Goal: Transaction & Acquisition: Subscribe to service/newsletter

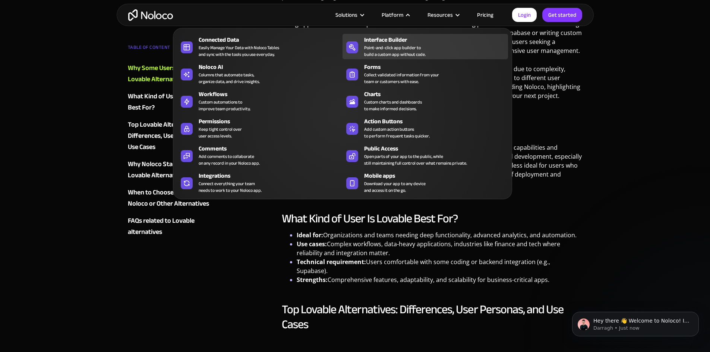
click at [430, 50] on div "Interface Builder Point-and-click app builder to build a custom app without cod…" at bounding box center [434, 46] width 140 height 22
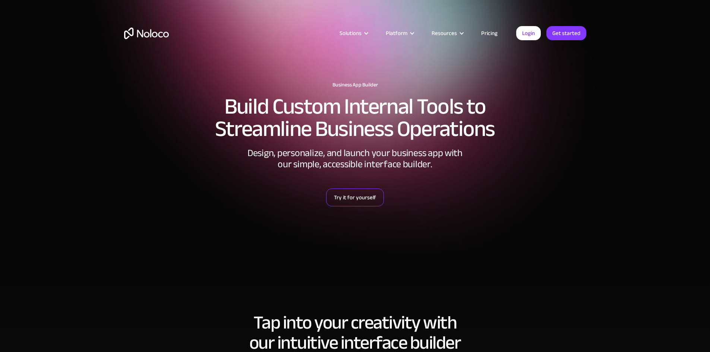
click at [367, 195] on link "Try it for yourself" at bounding box center [355, 197] width 58 height 18
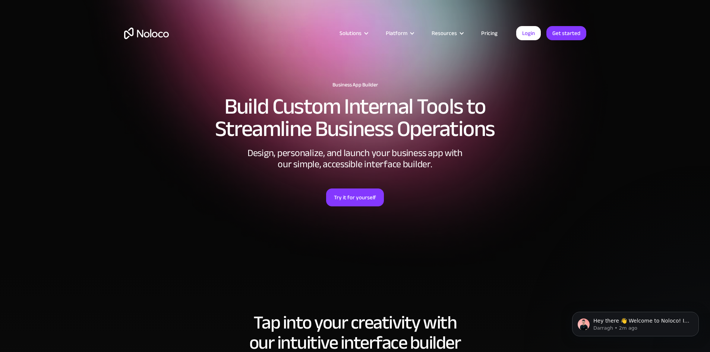
click at [495, 33] on link "Pricing" at bounding box center [489, 33] width 35 height 10
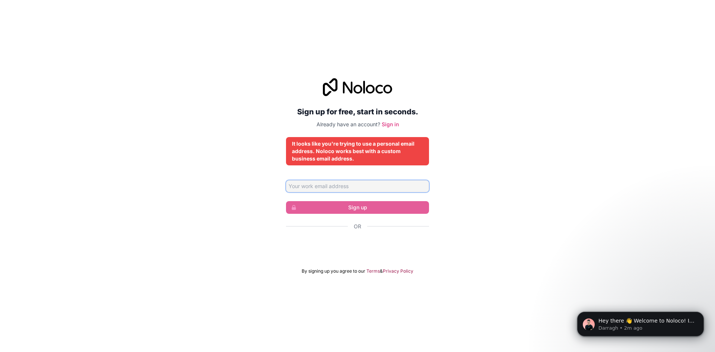
click at [349, 188] on input "Email address" at bounding box center [357, 186] width 143 height 12
click at [448, 202] on div "Sign up for free, start in seconds. Already have an account? Sign in It looks l…" at bounding box center [357, 176] width 715 height 217
click at [363, 185] on input "Email address" at bounding box center [357, 186] width 143 height 12
type input "ajh.zakelijk@gmail.com"
click at [391, 123] on link "Sign in" at bounding box center [390, 124] width 17 height 6
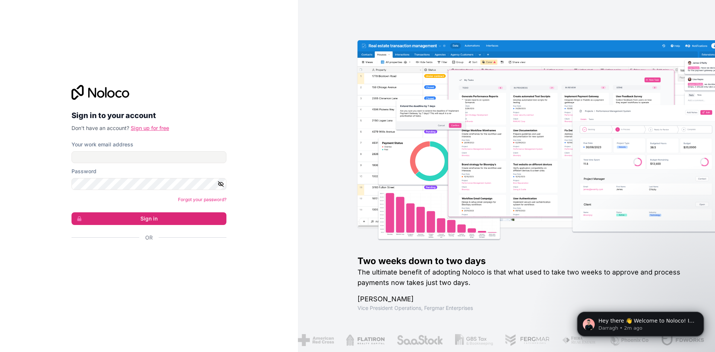
click at [155, 126] on link "Sign up for free" at bounding box center [150, 128] width 38 height 6
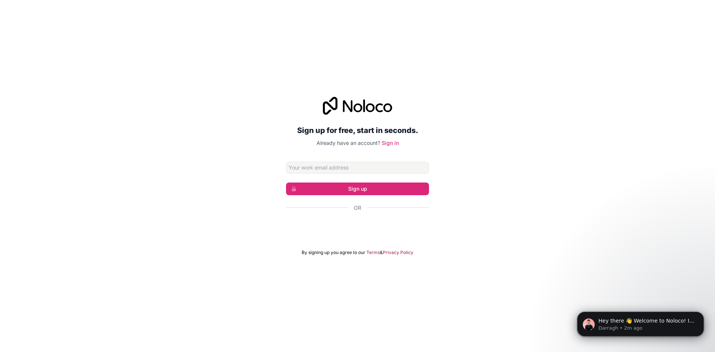
click at [323, 166] on input "Email address" at bounding box center [357, 168] width 143 height 12
type input "ajh.zakelijk@gmail.com"
click at [366, 188] on button "Sign up" at bounding box center [357, 189] width 143 height 13
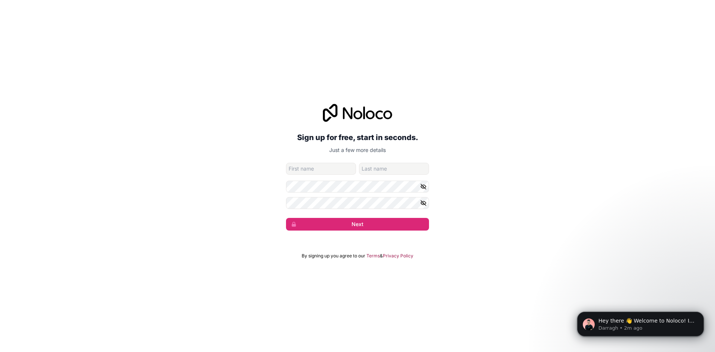
click at [461, 195] on div "Sign up for free, start in seconds. Just a few more details ajh.zakelijk@gmail.…" at bounding box center [357, 166] width 715 height 147
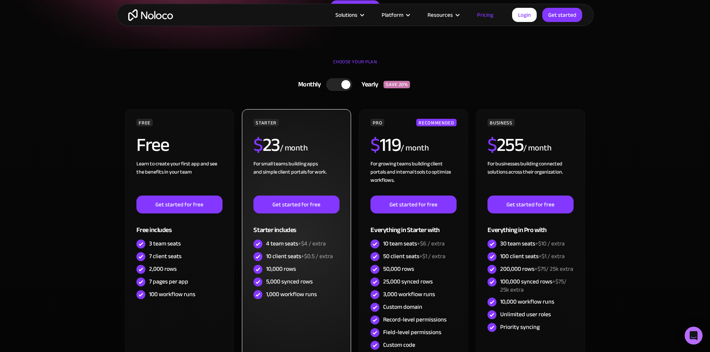
scroll to position [223, 0]
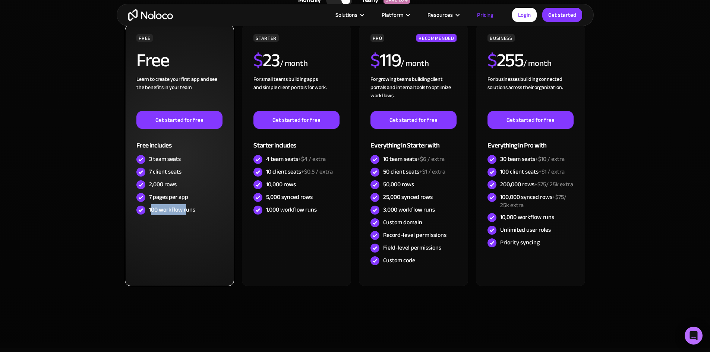
drag, startPoint x: 151, startPoint y: 209, endPoint x: 187, endPoint y: 213, distance: 36.5
click at [187, 213] on div "100 workflow runs" at bounding box center [172, 210] width 46 height 8
click at [158, 210] on div "100 workflow runs" at bounding box center [172, 210] width 46 height 8
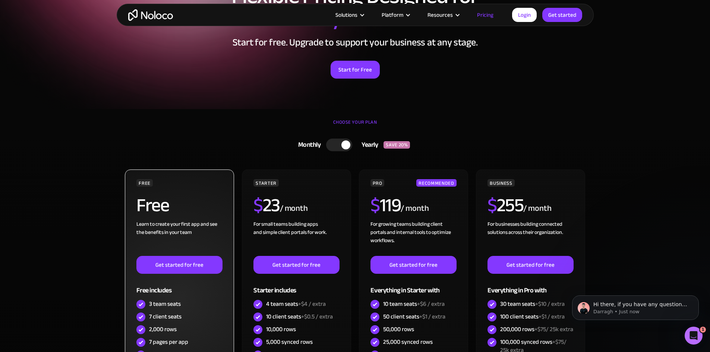
scroll to position [74, 0]
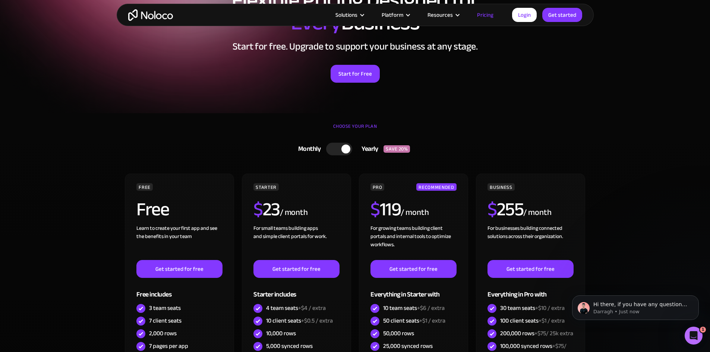
click at [340, 150] on div at bounding box center [339, 149] width 26 height 13
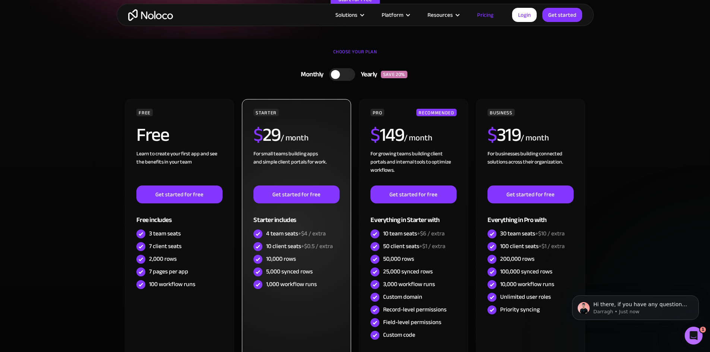
scroll to position [0, 0]
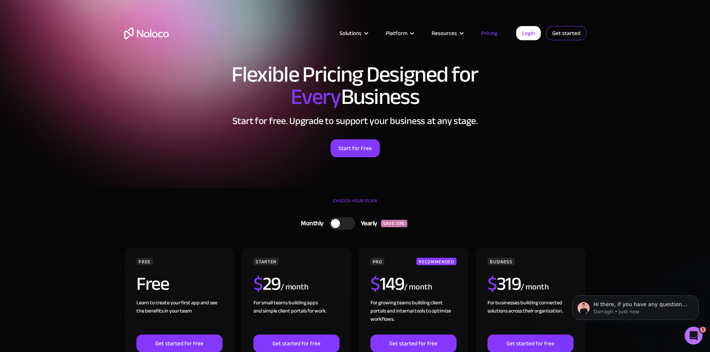
click at [0, 0] on link "Get started" at bounding box center [0, 0] width 0 height 0
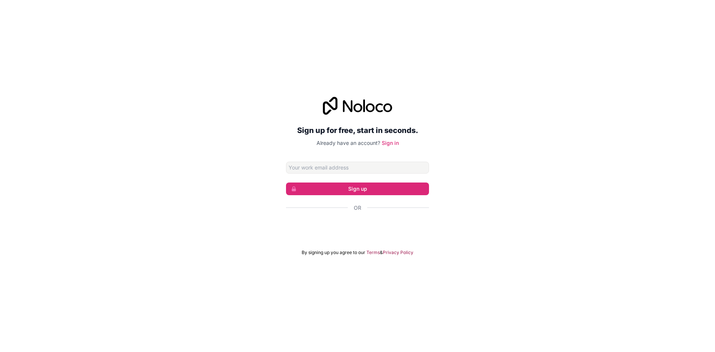
click at [310, 168] on input "Email address" at bounding box center [357, 168] width 143 height 12
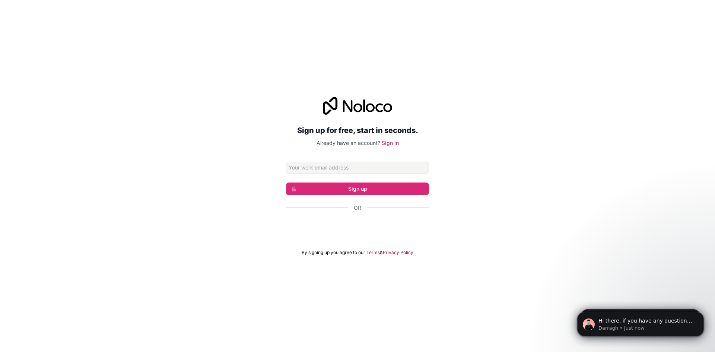
type input "[EMAIL_ADDRESS][DOMAIN_NAME]"
click at [347, 188] on button "Sign up" at bounding box center [357, 189] width 143 height 13
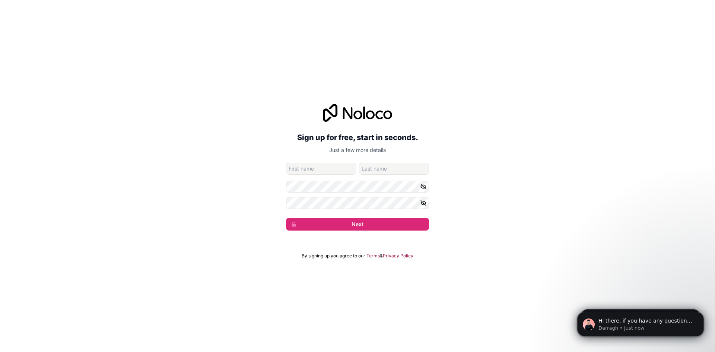
click at [322, 171] on input "given-name" at bounding box center [321, 169] width 70 height 12
type input "Bram"
type input "[PERSON_NAME]"
click at [337, 224] on button "Next" at bounding box center [357, 224] width 143 height 13
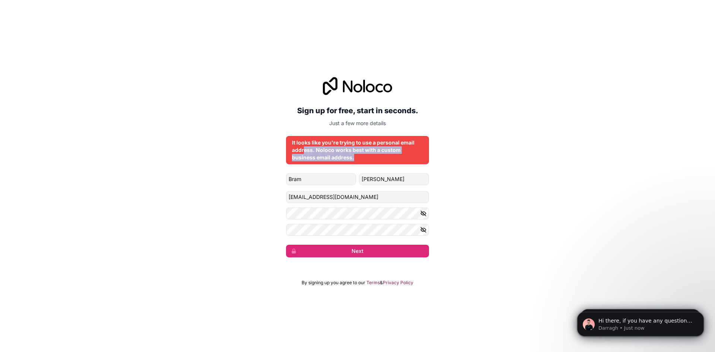
drag, startPoint x: 304, startPoint y: 150, endPoint x: 365, endPoint y: 164, distance: 63.3
click at [365, 164] on div "It looks like you're trying to use a personal email address. Noloco works best …" at bounding box center [357, 150] width 143 height 28
click at [345, 156] on div "It looks like you're trying to use a personal email address. Noloco works best …" at bounding box center [357, 150] width 131 height 22
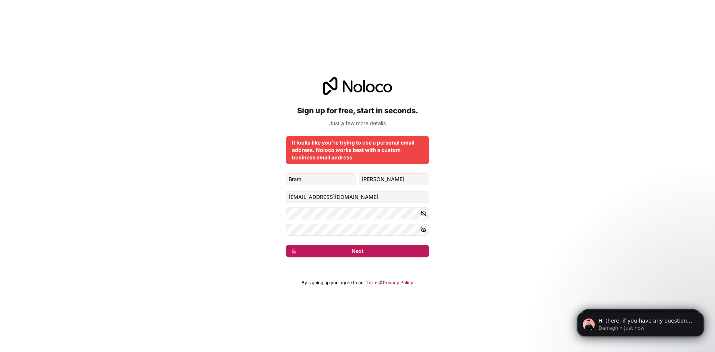
click at [384, 251] on button "Next" at bounding box center [357, 251] width 143 height 13
click at [457, 248] on div "Sign up for free, start in seconds. Just a few more details It looks like you'r…" at bounding box center [357, 167] width 715 height 201
click at [357, 142] on div "It looks like you're trying to use a personal email address. Noloco works best …" at bounding box center [357, 150] width 131 height 22
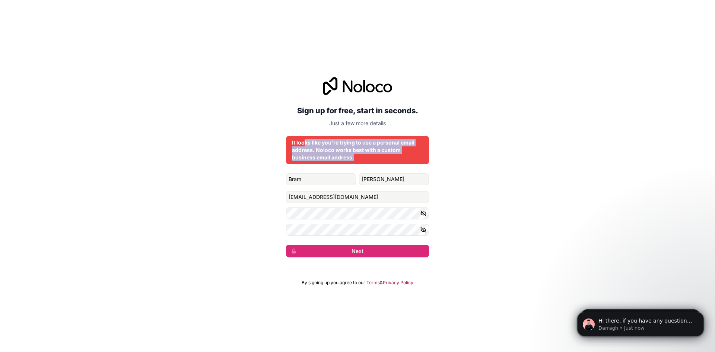
drag, startPoint x: 357, startPoint y: 158, endPoint x: 303, endPoint y: 141, distance: 56.5
click at [303, 141] on div "It looks like you're trying to use a personal email address. Noloco works best …" at bounding box center [357, 150] width 131 height 22
click at [333, 147] on div "It looks like you're trying to use a personal email address. Noloco works best …" at bounding box center [357, 150] width 131 height 22
click at [354, 152] on div "It looks like you're trying to use a personal email address. Noloco works best …" at bounding box center [357, 150] width 131 height 22
